Goal: Information Seeking & Learning: Learn about a topic

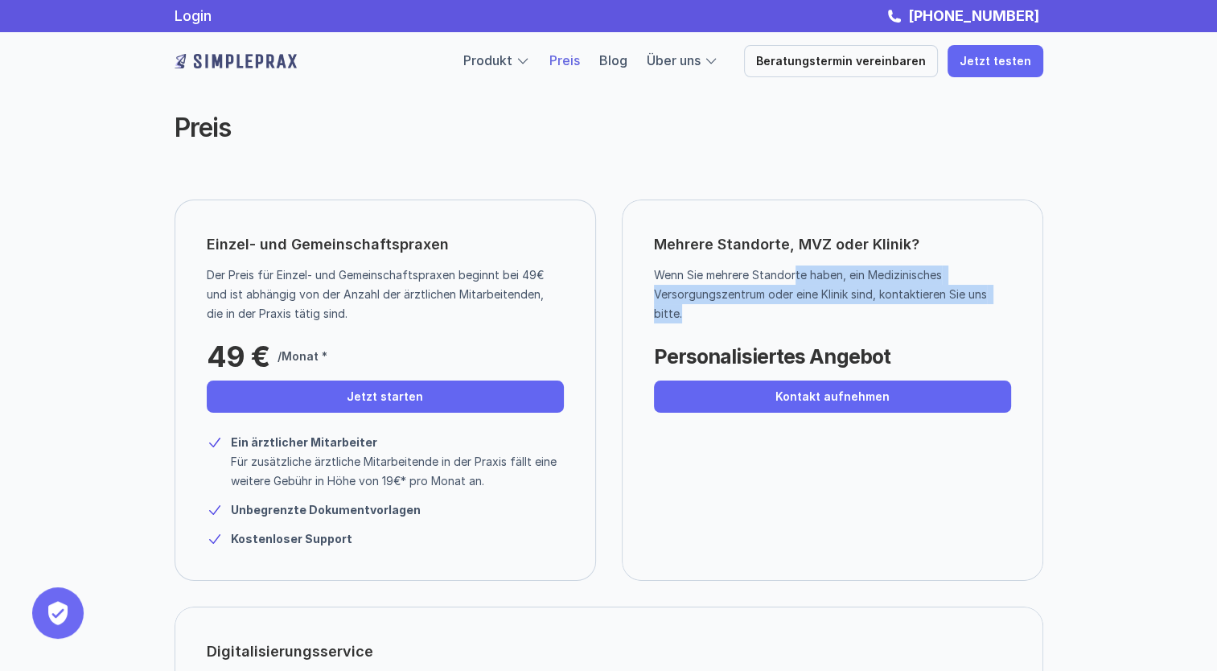
drag, startPoint x: 796, startPoint y: 278, endPoint x: 914, endPoint y: 304, distance: 120.4
click at [914, 304] on p "Wenn Sie mehrere Standorte haben, ein Medizinisches Versorgungszentrum oder ein…" at bounding box center [826, 294] width 345 height 58
drag, startPoint x: 914, startPoint y: 304, endPoint x: 889, endPoint y: 286, distance: 31.1
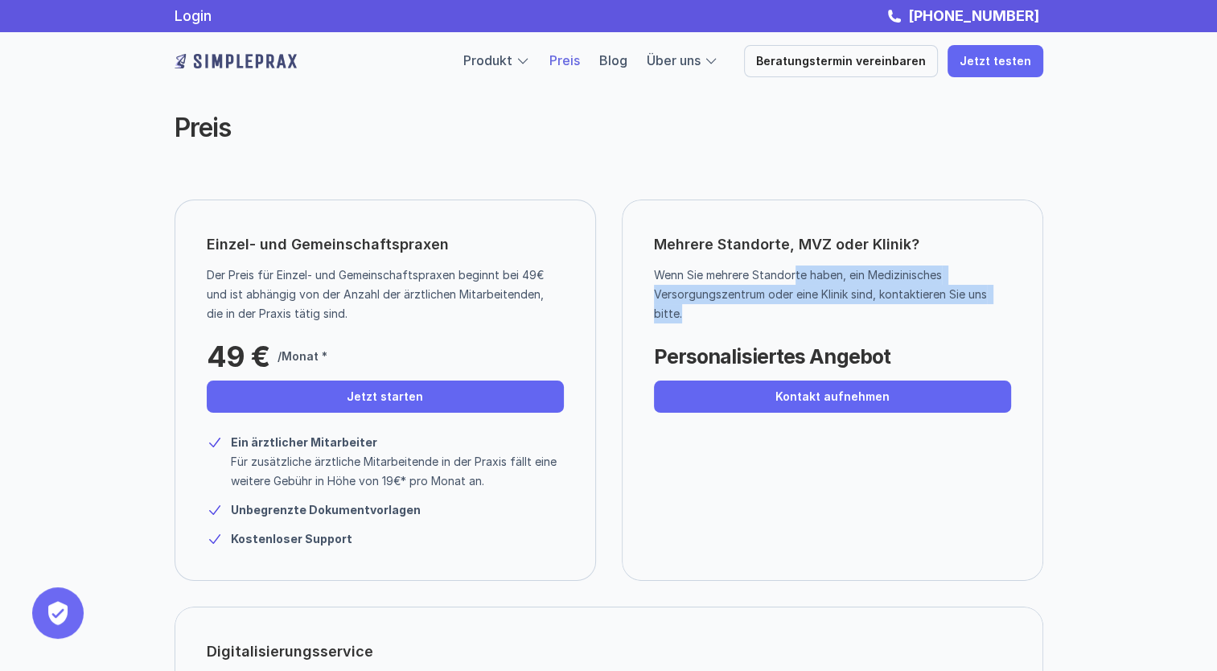
click at [889, 286] on p "Wenn Sie mehrere Standorte haben, ein Medizinisches Versorgungszentrum oder ein…" at bounding box center [826, 294] width 345 height 58
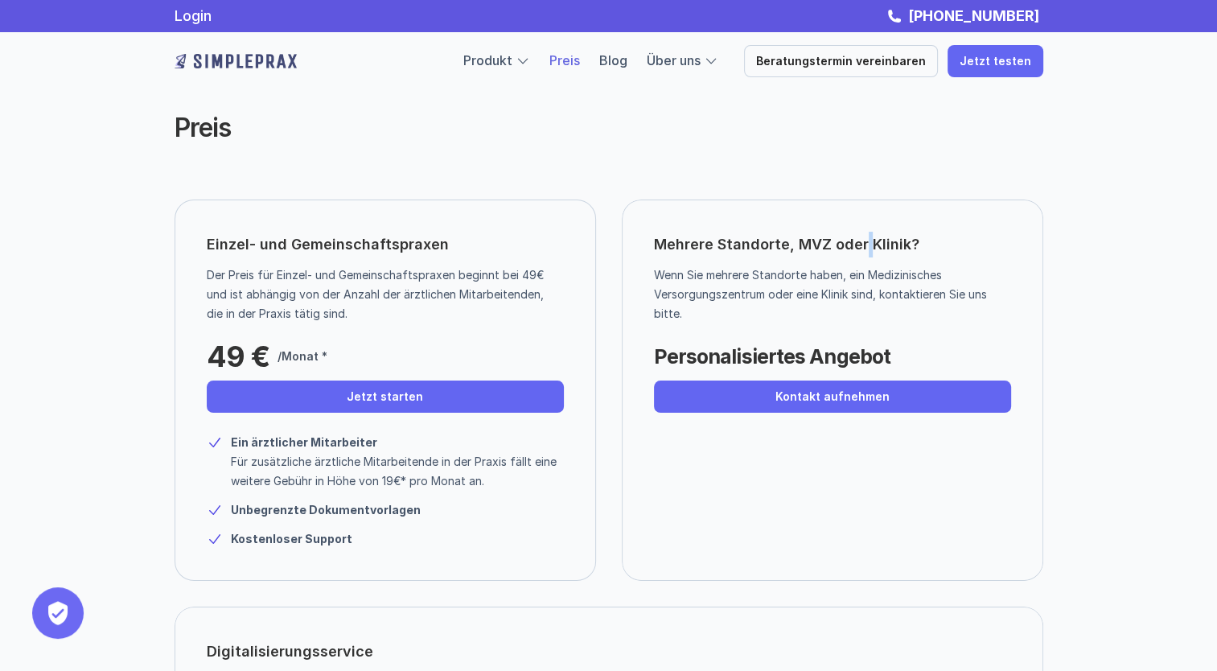
drag, startPoint x: 889, startPoint y: 286, endPoint x: 865, endPoint y: 259, distance: 35.9
click at [865, 259] on div "Mehrere Standorte, MVZ oder Klinik? Wenn Sie mehrere Standorte haben, ein Mediz…" at bounding box center [833, 389] width 422 height 381
click at [866, 277] on p "Wenn Sie mehrere Standorte haben, ein Medizinisches Versorgungszentrum oder ein…" at bounding box center [826, 294] width 345 height 58
drag, startPoint x: 312, startPoint y: 354, endPoint x: 341, endPoint y: 357, distance: 29.1
click at [341, 357] on div "49 € /Monat *" at bounding box center [329, 352] width 245 height 40
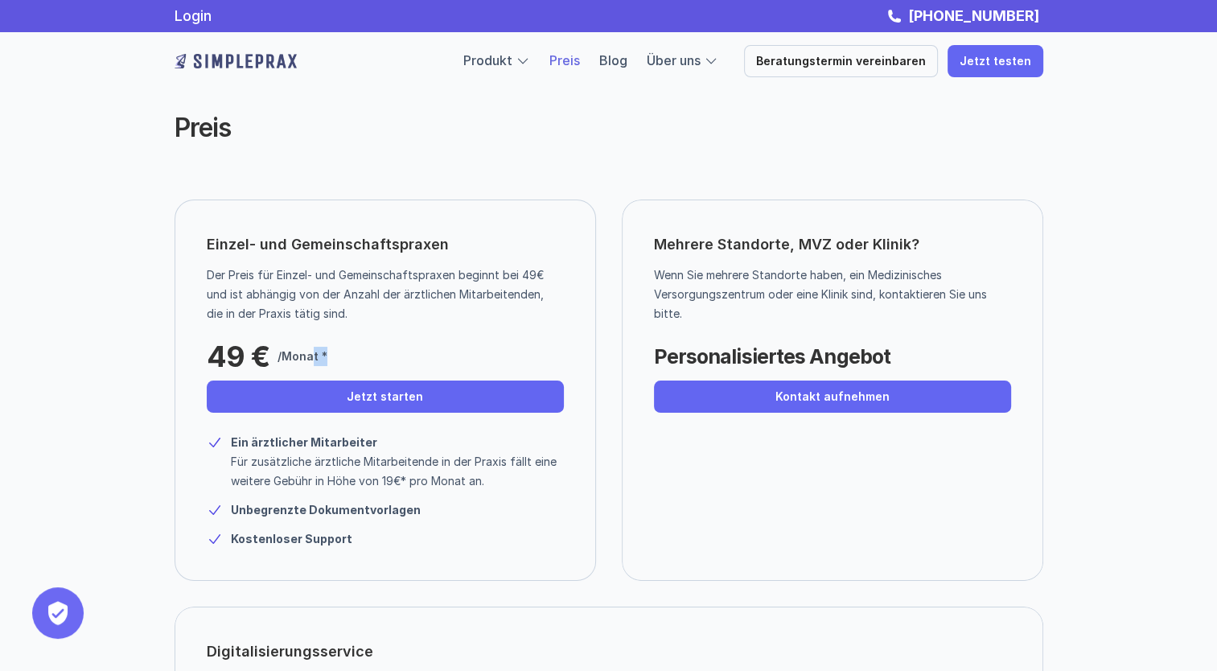
click at [341, 357] on div "49 € /Monat *" at bounding box center [329, 352] width 245 height 40
click at [355, 328] on div "Einzel- und Gemeinschaftspraxen Der Preis für Einzel- und Gemeinschaftspraxen b…" at bounding box center [386, 389] width 422 height 381
click at [801, 303] on p "Wenn Sie mehrere Standorte haben, ein Medizinisches Versorgungszentrum oder ein…" at bounding box center [826, 294] width 345 height 58
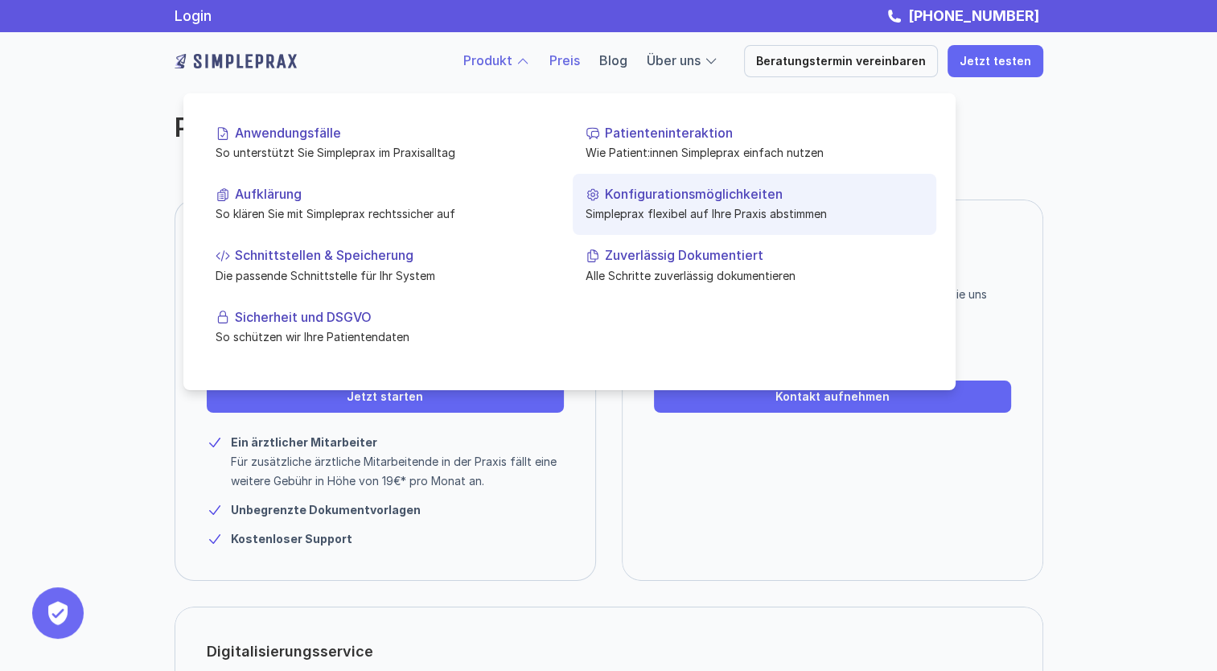
click at [648, 228] on link "Konfigurationsmöglichkeiten Simpleprax flexibel auf Ihre Praxis abstimmen" at bounding box center [755, 204] width 364 height 61
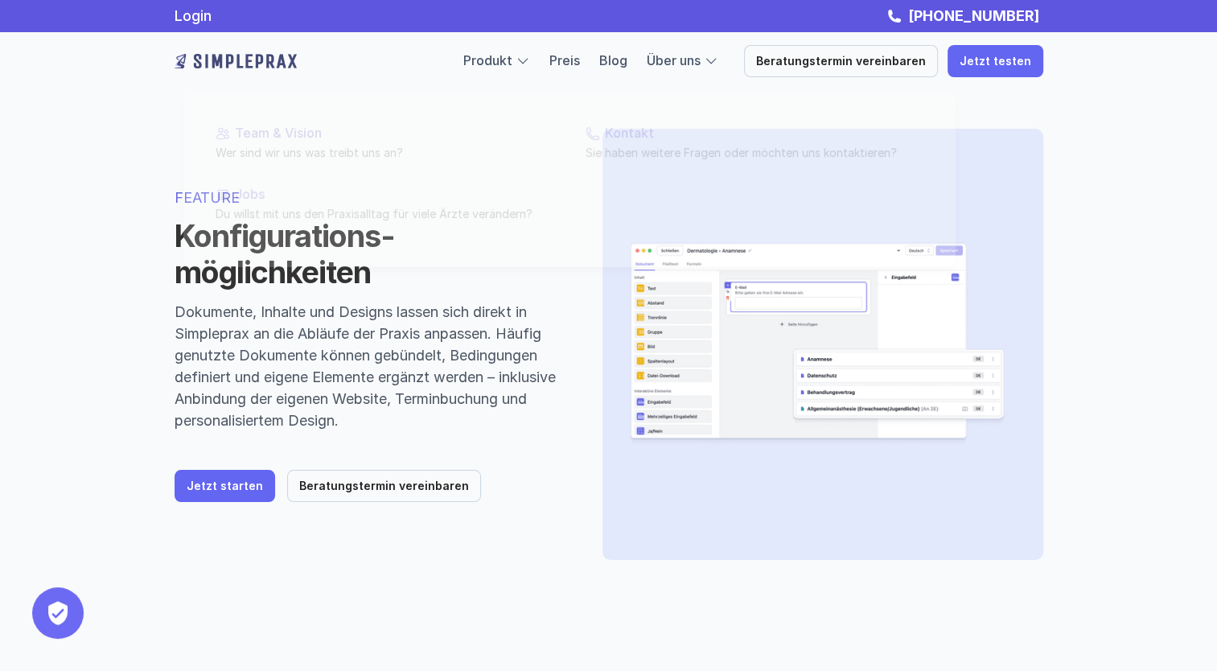
click at [479, 358] on p "Dokumente, Inhalte und Designs lassen sich direkt in Simpleprax an die Abläufe …" at bounding box center [369, 366] width 389 height 130
